Goal: Use online tool/utility: Use online tool/utility

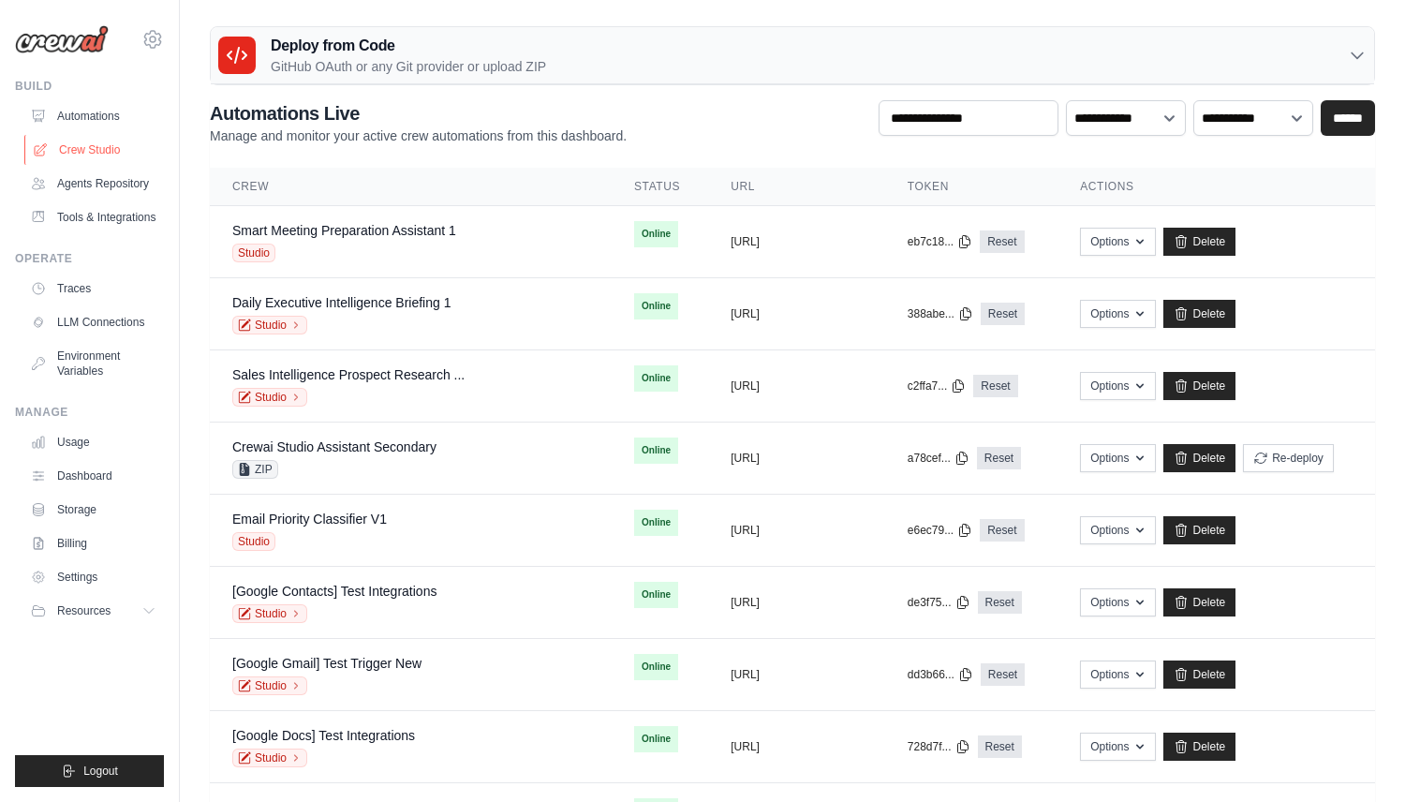
click at [119, 142] on link "Crew Studio" at bounding box center [94, 150] width 141 height 30
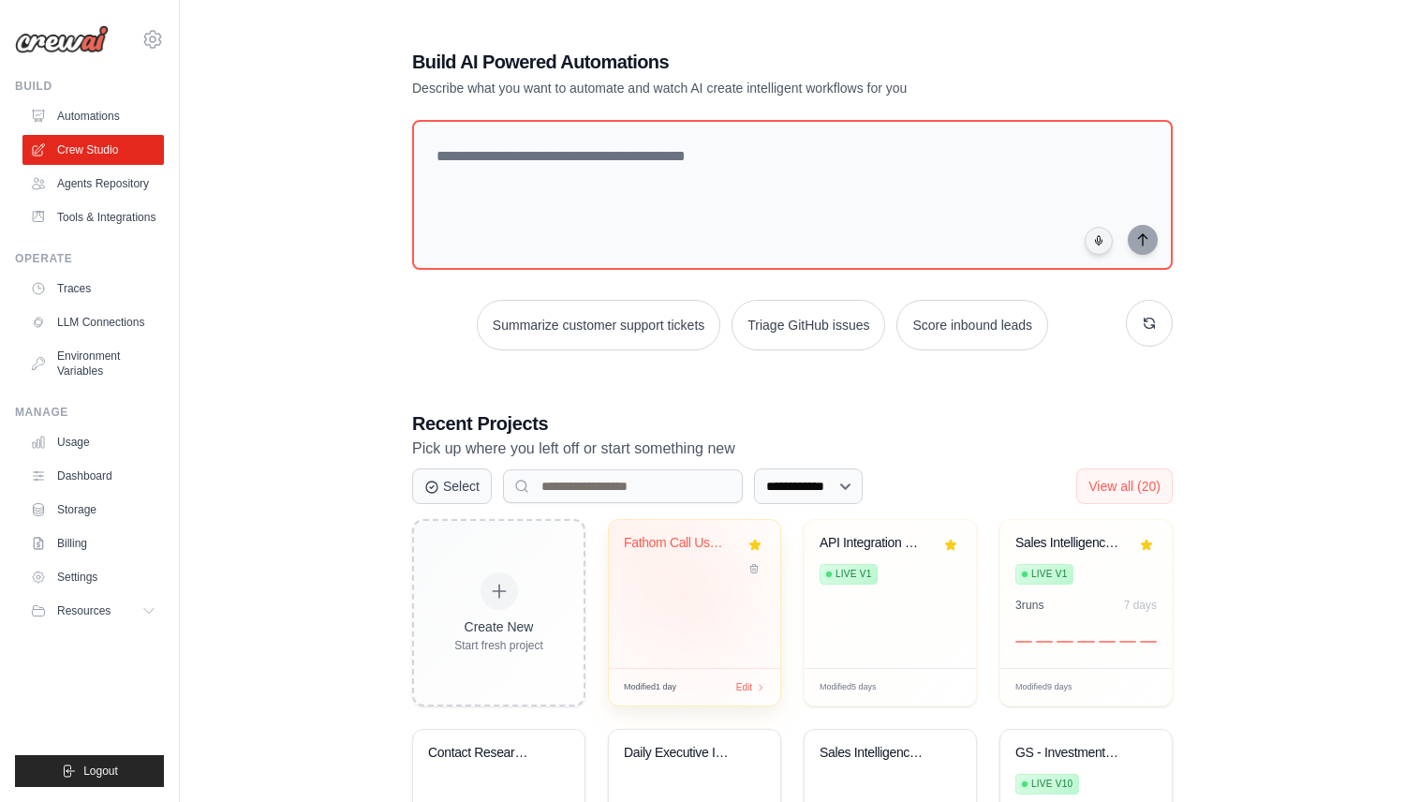
click at [693, 598] on div "Fathom Call Use Case Extractor" at bounding box center [694, 594] width 171 height 148
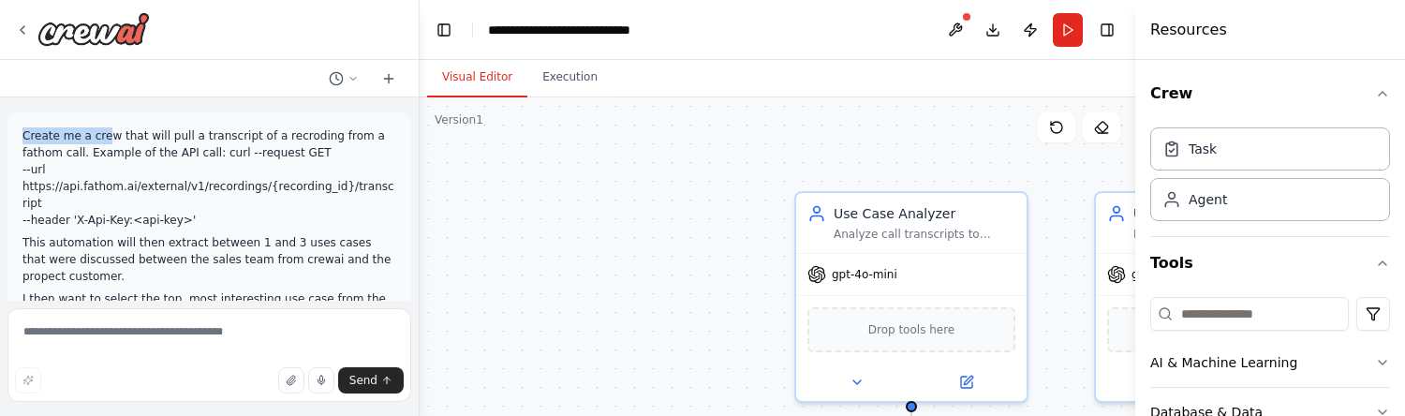
drag, startPoint x: 21, startPoint y: 136, endPoint x: 106, endPoint y: 136, distance: 85.2
click at [108, 136] on div "Create me a crew that will pull a transcript of a recroding from a fathom call.…" at bounding box center [209, 250] width 404 height 277
copy p "Create me a cre"
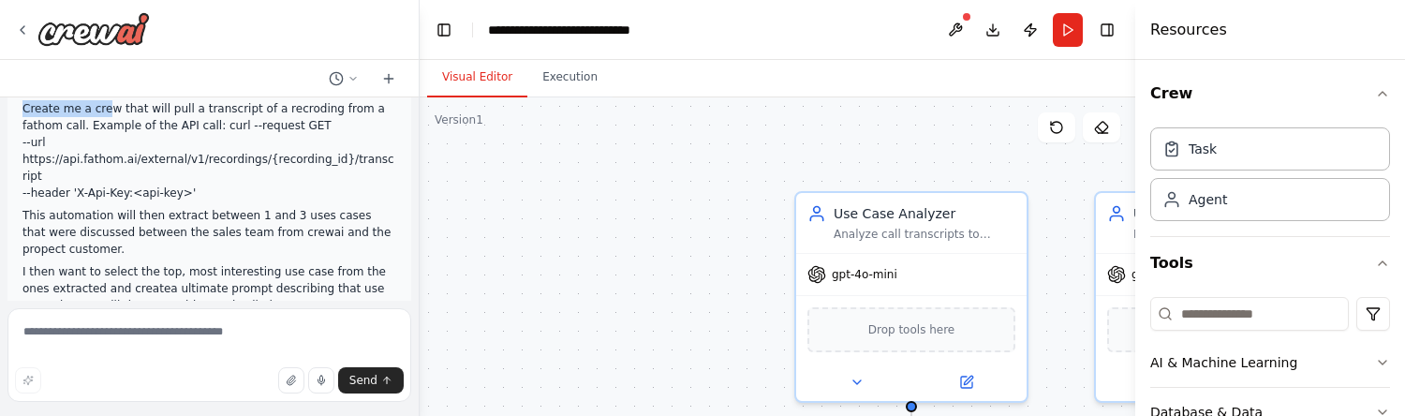
scroll to position [30, 0]
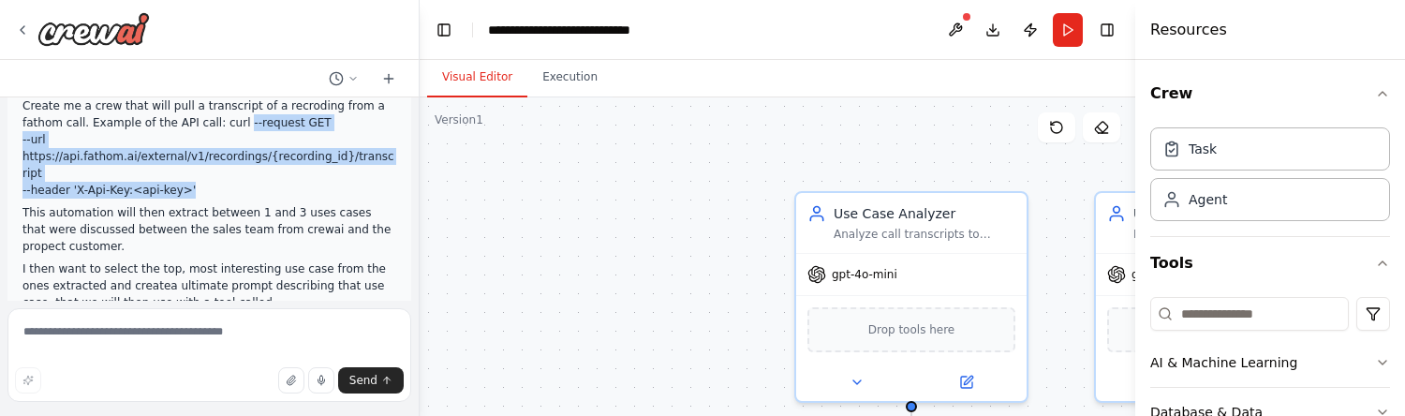
drag, startPoint x: 241, startPoint y: 127, endPoint x: 257, endPoint y: 170, distance: 45.1
click at [257, 170] on p "Create me a crew that will pull a transcript of a recroding from a fathom call.…" at bounding box center [209, 147] width 374 height 101
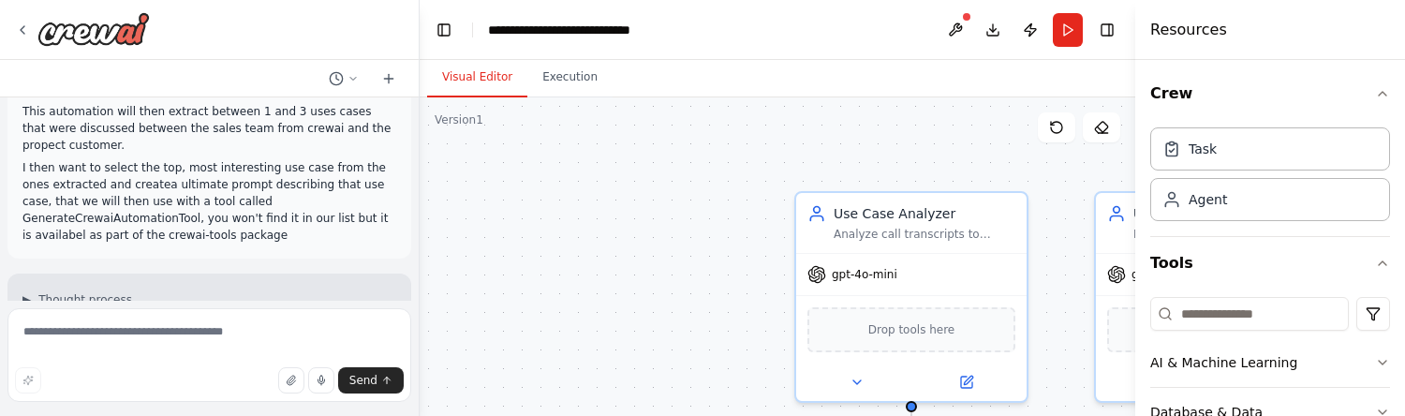
scroll to position [139, 0]
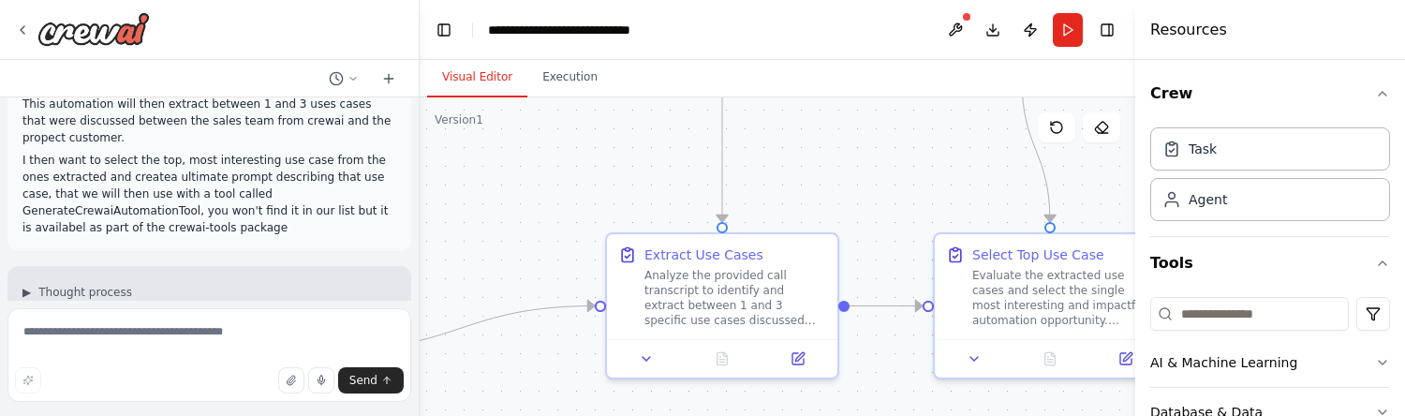
drag, startPoint x: 692, startPoint y: 298, endPoint x: 508, endPoint y: -37, distance: 382.0
click at [508, 0] on html "Create me a crew that will pull a transcript of a recroding from a fathom call.…" at bounding box center [702, 208] width 1405 height 416
